Goal: Find specific page/section

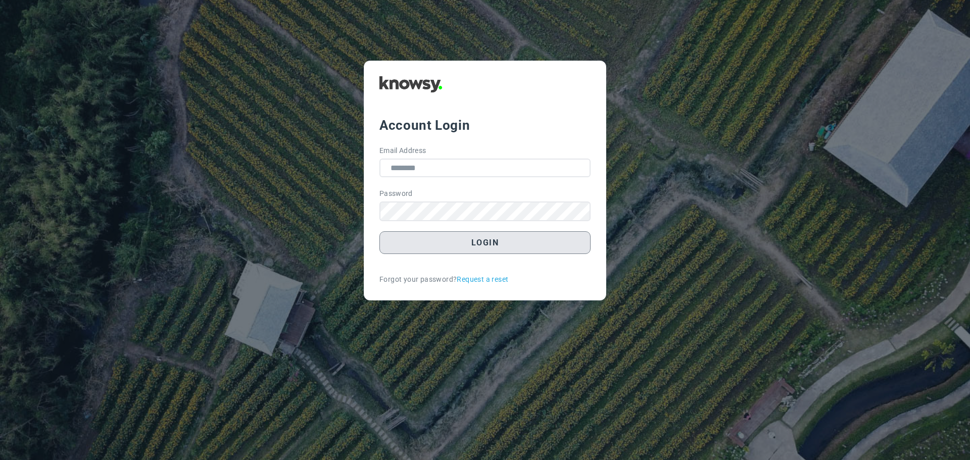
type input "**********"
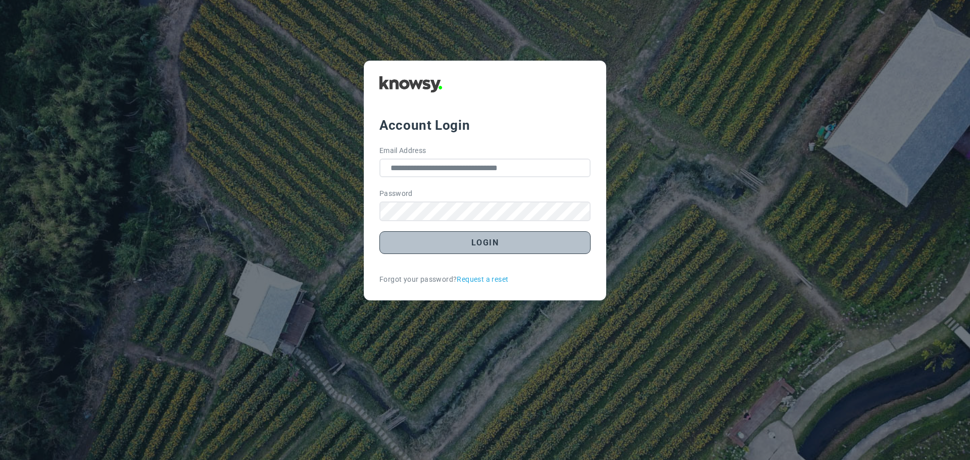
click at [479, 243] on button "Login" at bounding box center [484, 242] width 211 height 23
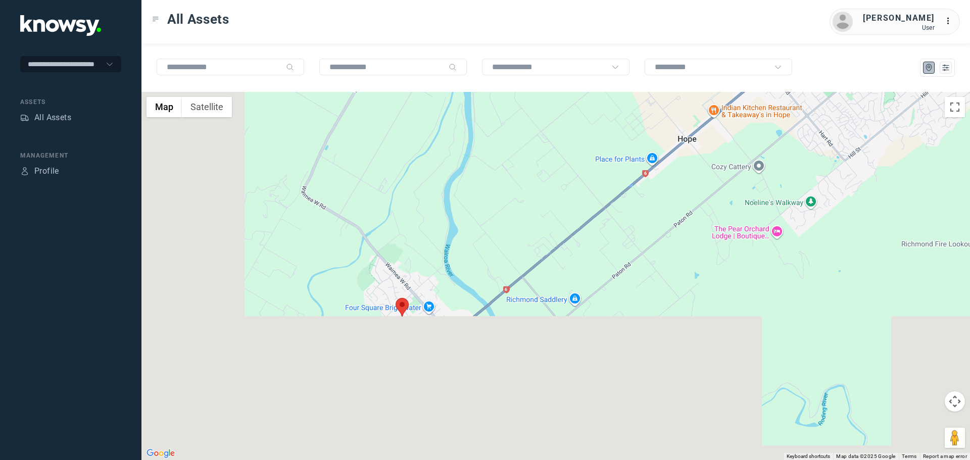
drag, startPoint x: 479, startPoint y: 394, endPoint x: 721, endPoint y: 155, distance: 340.1
click at [721, 155] on div at bounding box center [555, 276] width 828 height 368
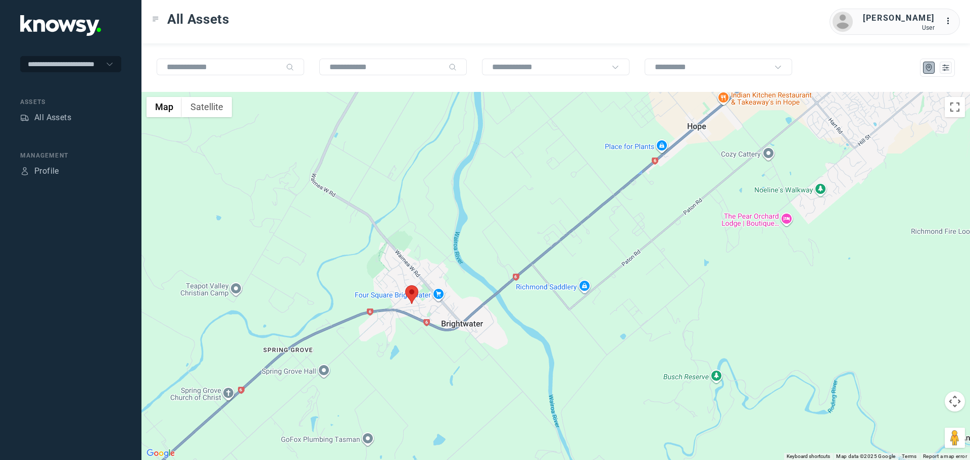
click at [405, 285] on area at bounding box center [405, 285] width 0 height 0
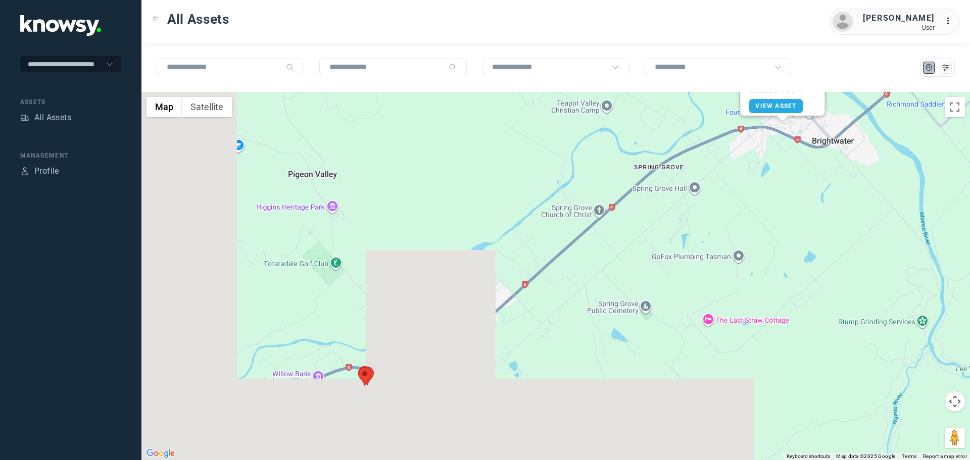
drag, startPoint x: 392, startPoint y: 341, endPoint x: 717, endPoint y: 191, distance: 358.0
click at [717, 191] on div "[PERSON_NAME] Client ID #PPC674 View Asset" at bounding box center [555, 276] width 828 height 368
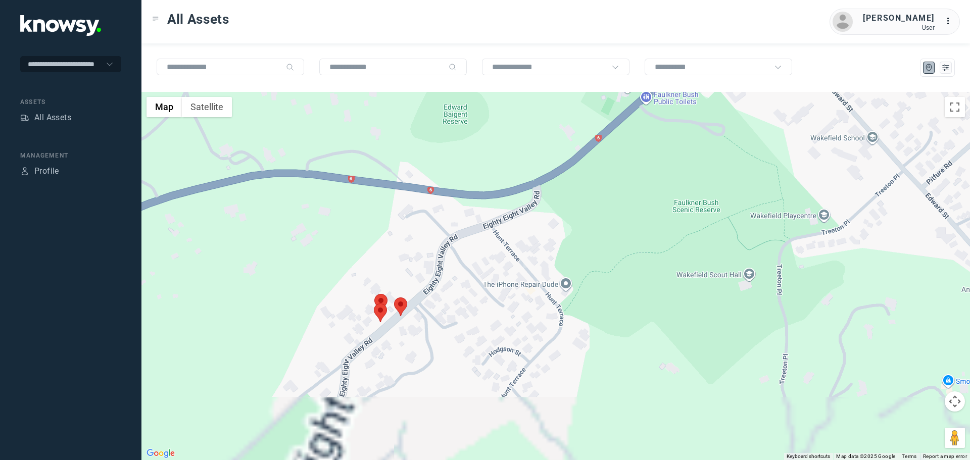
drag, startPoint x: 367, startPoint y: 385, endPoint x: 381, endPoint y: 262, distance: 124.6
click at [381, 262] on div "[PERSON_NAME] Client ID #PPC674 View Asset" at bounding box center [555, 276] width 828 height 368
click at [374, 304] on area at bounding box center [374, 304] width 0 height 0
click at [394, 298] on area at bounding box center [394, 298] width 0 height 0
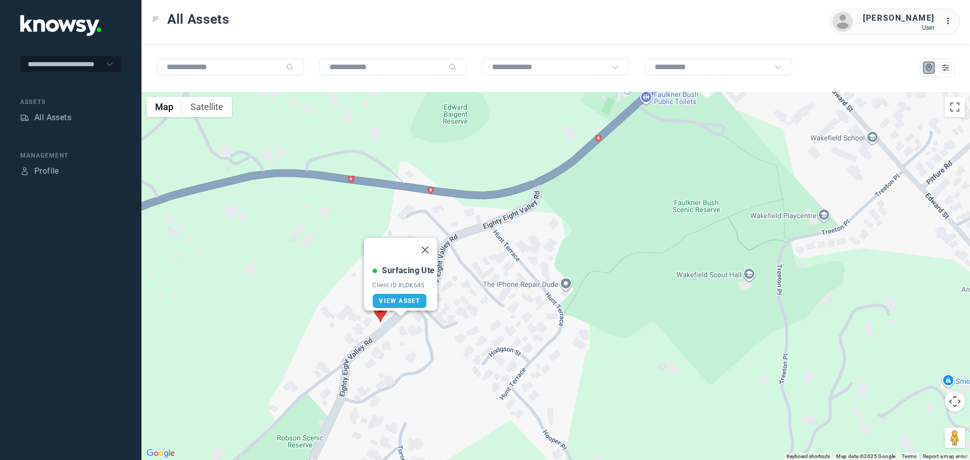
click at [383, 318] on img at bounding box center [380, 313] width 13 height 19
click at [374, 304] on area at bounding box center [374, 304] width 0 height 0
click at [403, 247] on button "Close" at bounding box center [404, 256] width 24 height 24
drag, startPoint x: 758, startPoint y: 270, endPoint x: 584, endPoint y: 350, distance: 191.0
click at [584, 350] on div at bounding box center [555, 276] width 828 height 368
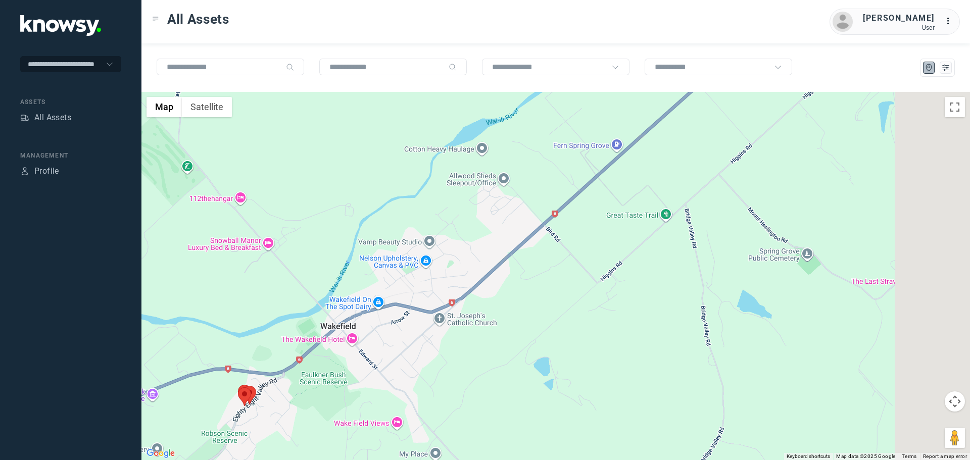
drag, startPoint x: 673, startPoint y: 330, endPoint x: 416, endPoint y: 385, distance: 262.6
click at [416, 385] on div at bounding box center [555, 276] width 828 height 368
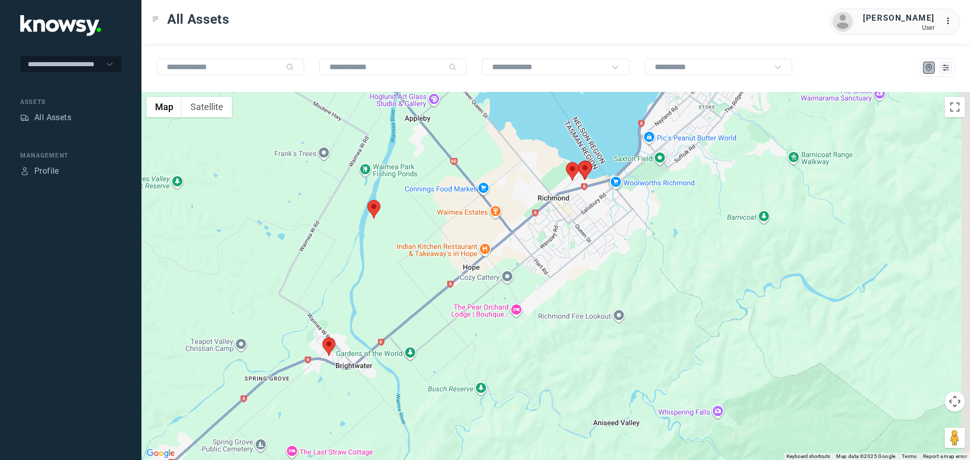
drag, startPoint x: 677, startPoint y: 316, endPoint x: 500, endPoint y: 392, distance: 192.8
click at [500, 392] on div at bounding box center [555, 276] width 828 height 368
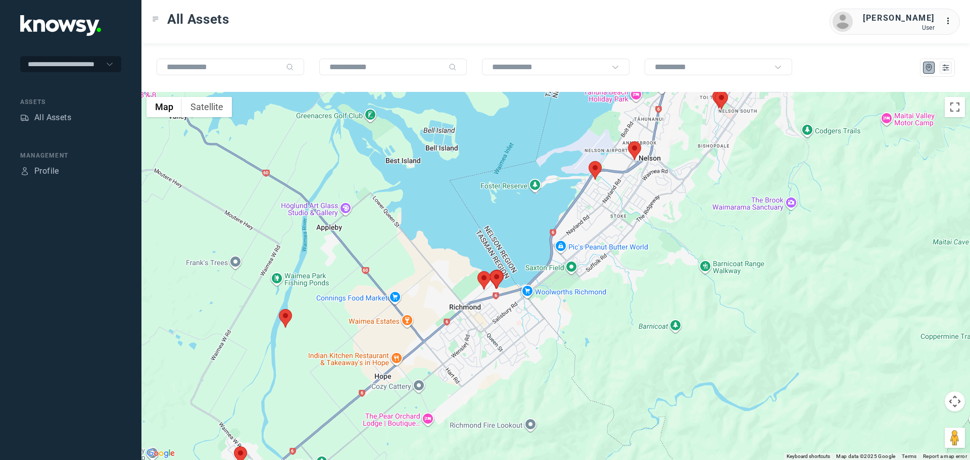
drag, startPoint x: 592, startPoint y: 259, endPoint x: 487, endPoint y: 385, distance: 164.7
click at [486, 388] on div at bounding box center [555, 276] width 828 height 368
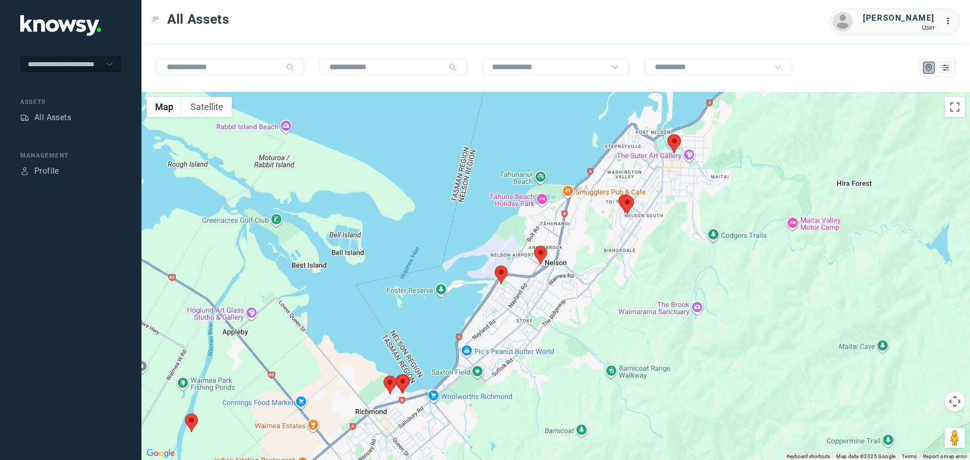
drag, startPoint x: 616, startPoint y: 290, endPoint x: 552, endPoint y: 363, distance: 96.3
click at [552, 363] on div at bounding box center [555, 276] width 828 height 368
click at [495, 266] on area at bounding box center [495, 266] width 0 height 0
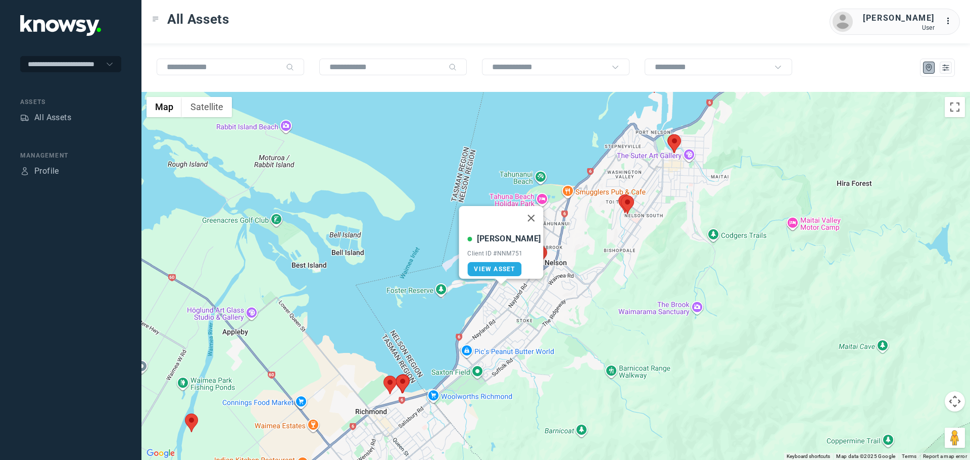
click at [534, 246] on area at bounding box center [534, 246] width 0 height 0
